Goal: Find specific page/section: Find specific page/section

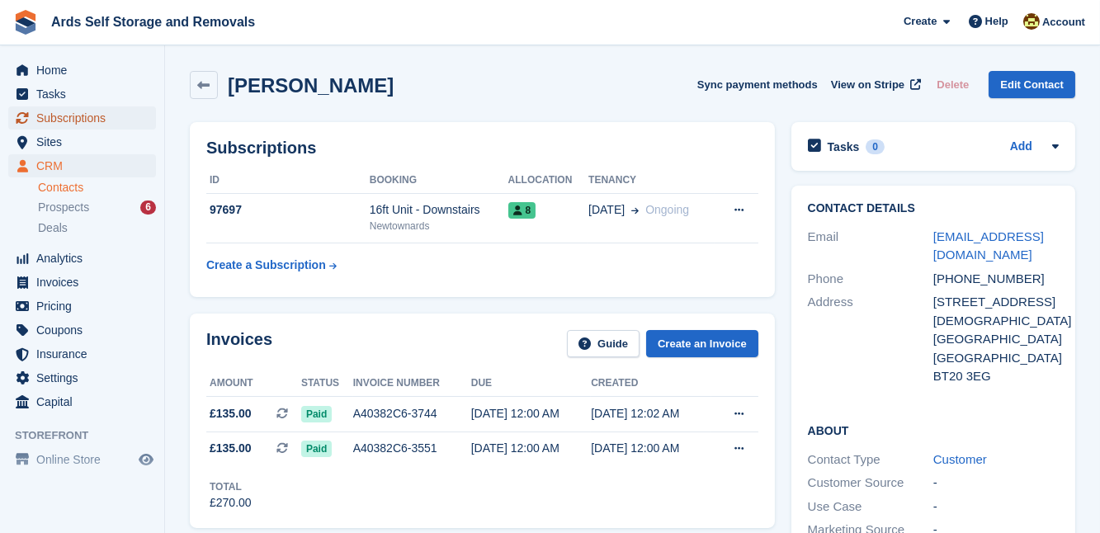
click at [64, 116] on span "Subscriptions" at bounding box center [85, 117] width 99 height 23
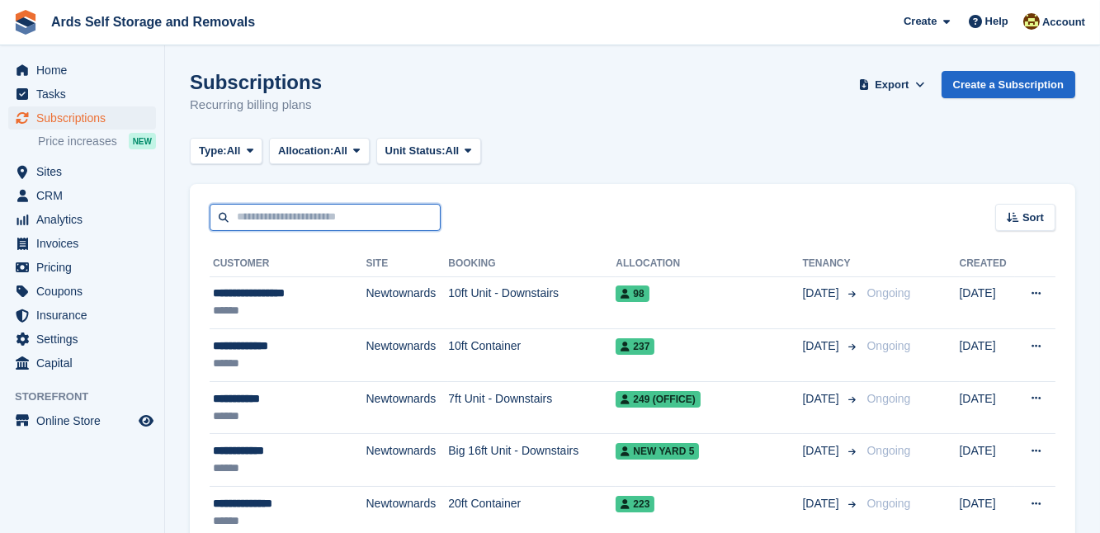
click at [253, 220] on input "text" at bounding box center [325, 217] width 231 height 27
type input "******"
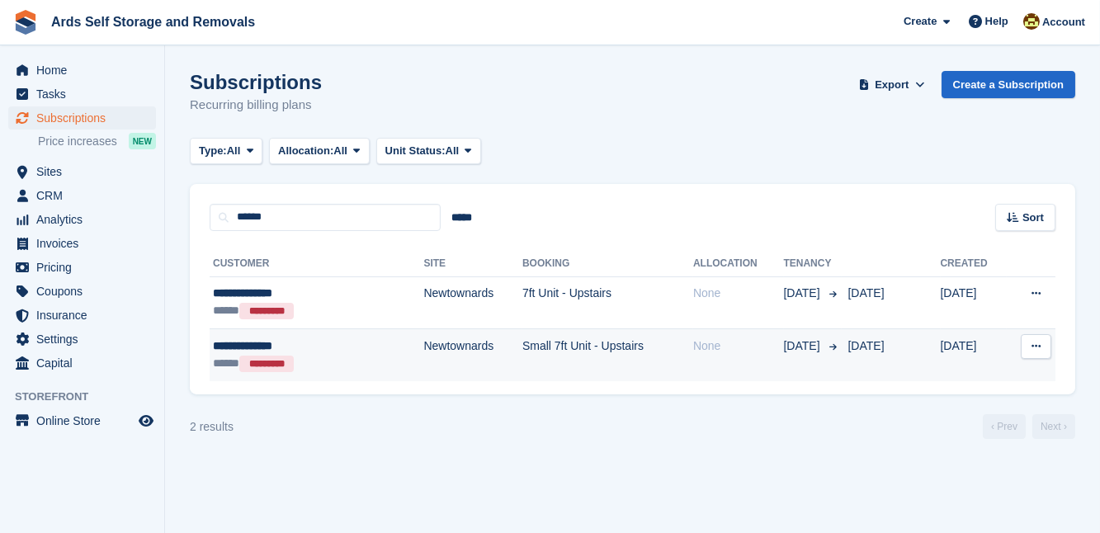
click at [523, 344] on td "Small 7ft Unit - Upstairs" at bounding box center [608, 355] width 171 height 52
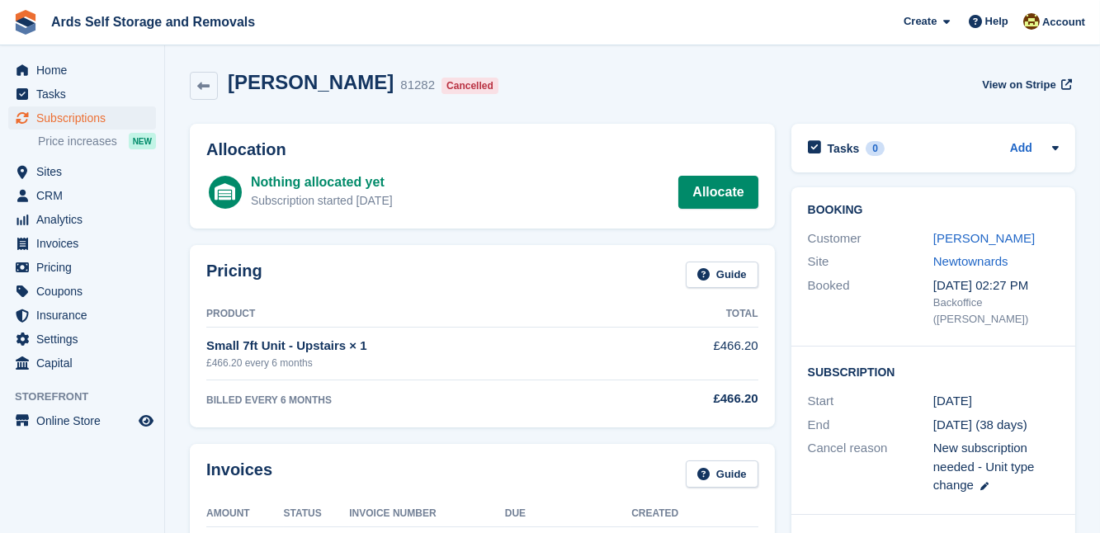
click at [782, 253] on div "Pricing Guide Product Total Small 7ft Unit - Upstairs × 1 £466.20 every 6 month…" at bounding box center [483, 337] width 602 height 200
click at [954, 239] on link "[PERSON_NAME]" at bounding box center [985, 238] width 102 height 14
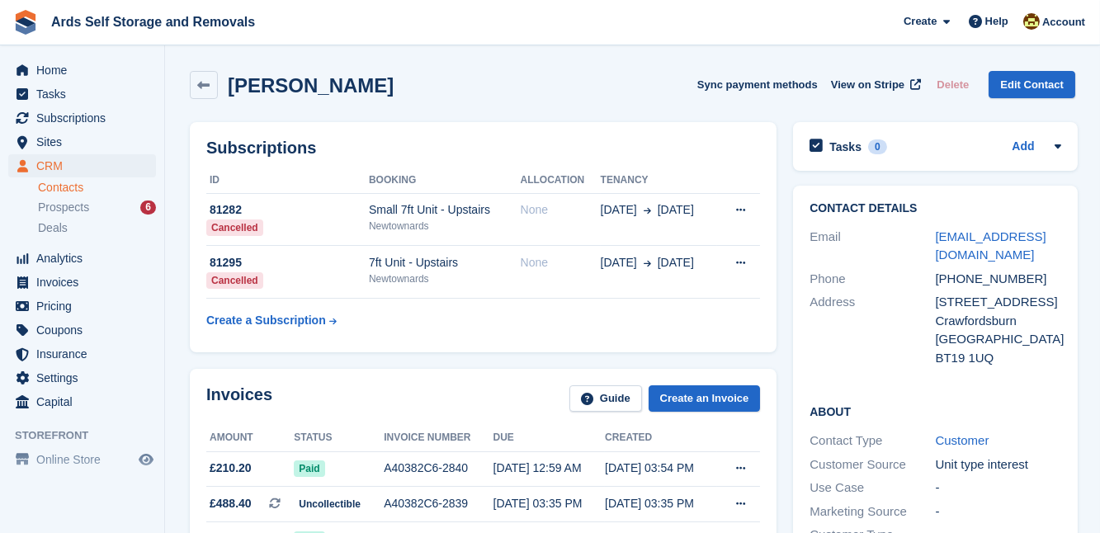
click at [779, 320] on div "Subscriptions ID Booking Allocation Tenancy 81282 Cancelled Small 7ft Unit - Up…" at bounding box center [483, 237] width 603 height 247
